Goal: Information Seeking & Learning: Learn about a topic

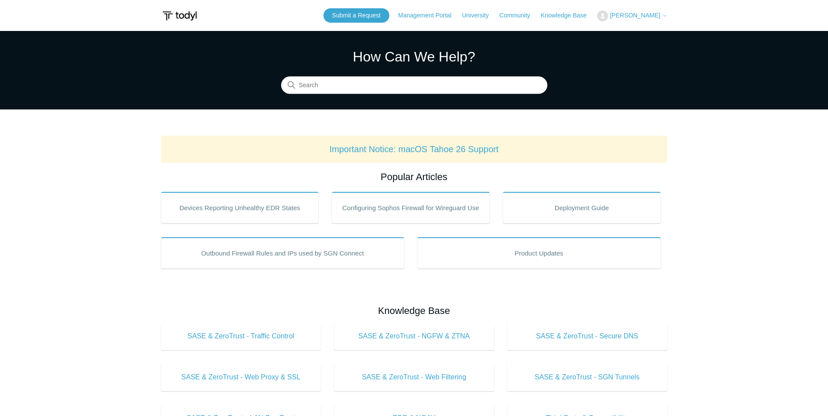
click at [645, 20] on button "[PERSON_NAME]" at bounding box center [632, 15] width 70 height 11
click at [642, 29] on link "My Support Requests" at bounding box center [639, 34] width 85 height 15
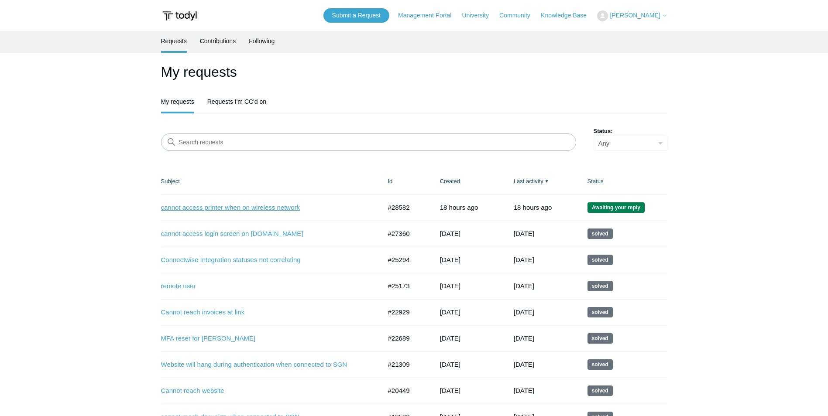
click at [279, 205] on link "cannot access printer when on wireless network" at bounding box center [264, 208] width 207 height 10
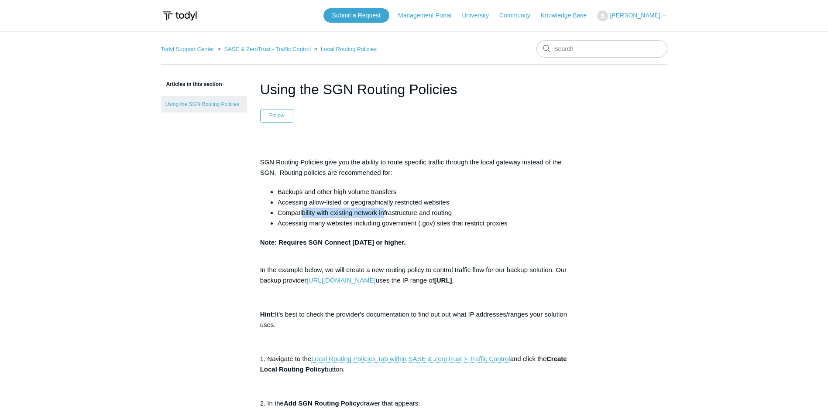
drag, startPoint x: 313, startPoint y: 213, endPoint x: 384, endPoint y: 212, distance: 70.7
click at [384, 212] on li "Compatibility with existing network infrastructure and routing" at bounding box center [423, 213] width 291 height 10
drag, startPoint x: 384, startPoint y: 212, endPoint x: 334, endPoint y: 194, distance: 52.7
click at [334, 194] on li "Backups and other high volume transfers" at bounding box center [423, 192] width 291 height 10
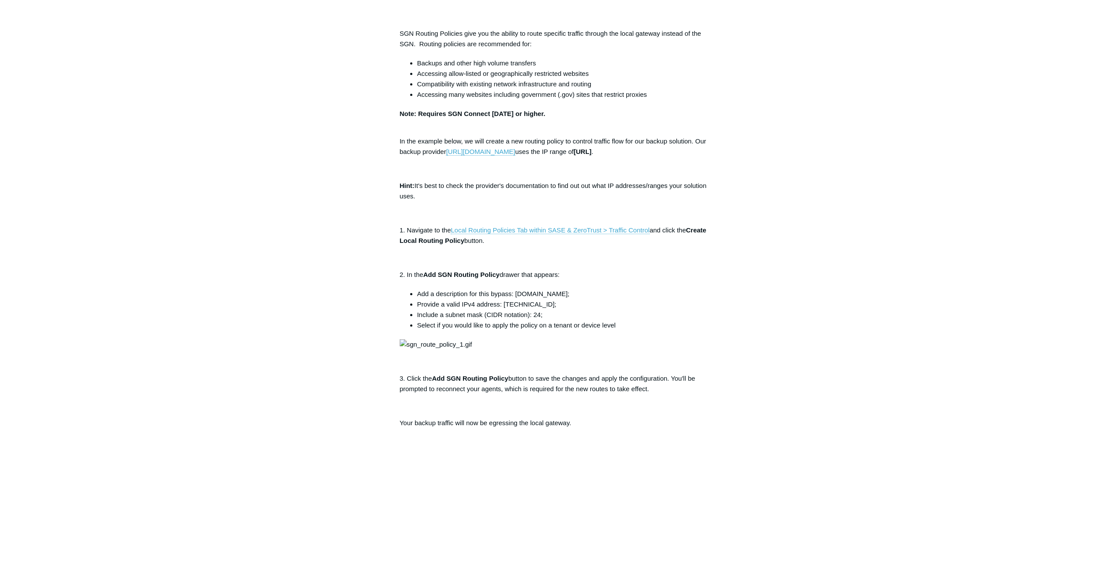
scroll to position [131, 0]
click at [616, 228] on link "Local Routing Policies Tab within SASE & ZeroTrust > Traffic Control" at bounding box center [550, 228] width 199 height 8
